Goal: Transaction & Acquisition: Purchase product/service

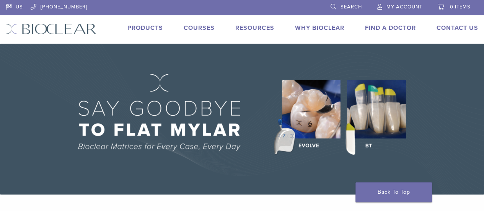
click at [335, 5] on link "Search" at bounding box center [346, 5] width 31 height 11
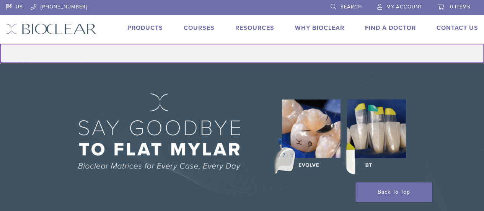
click at [257, 52] on input "Search for:" at bounding box center [242, 54] width 484 height 20
click at [0, 43] on button "Search" at bounding box center [0, 43] width 0 height 0
click at [253, 52] on input "******" at bounding box center [242, 54] width 484 height 20
type input "*"
type input "******"
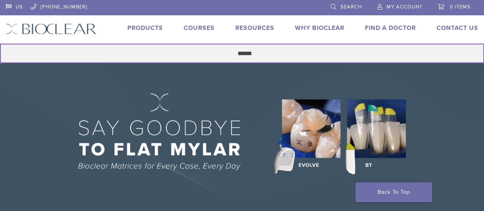
click at [0, 43] on button "Search" at bounding box center [0, 43] width 0 height 0
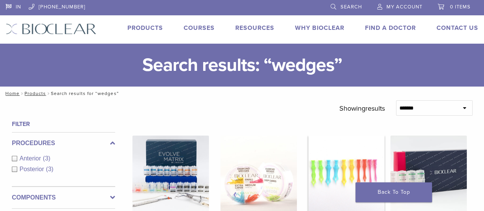
scroll to position [78, 0]
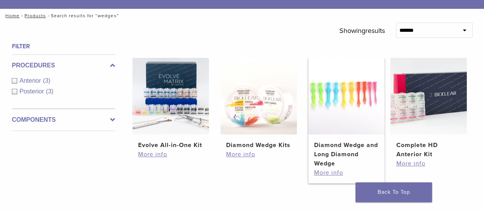
click at [345, 146] on h2 "Diamond Wedge and Long Diamond Wedge" at bounding box center [346, 155] width 65 height 28
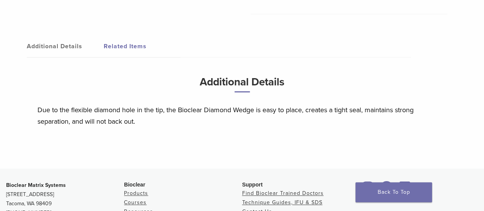
scroll to position [418, 0]
click at [135, 47] on link "Related Items" at bounding box center [142, 45] width 77 height 21
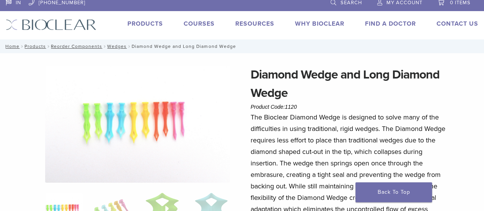
scroll to position [0, 0]
